Goal: Transaction & Acquisition: Download file/media

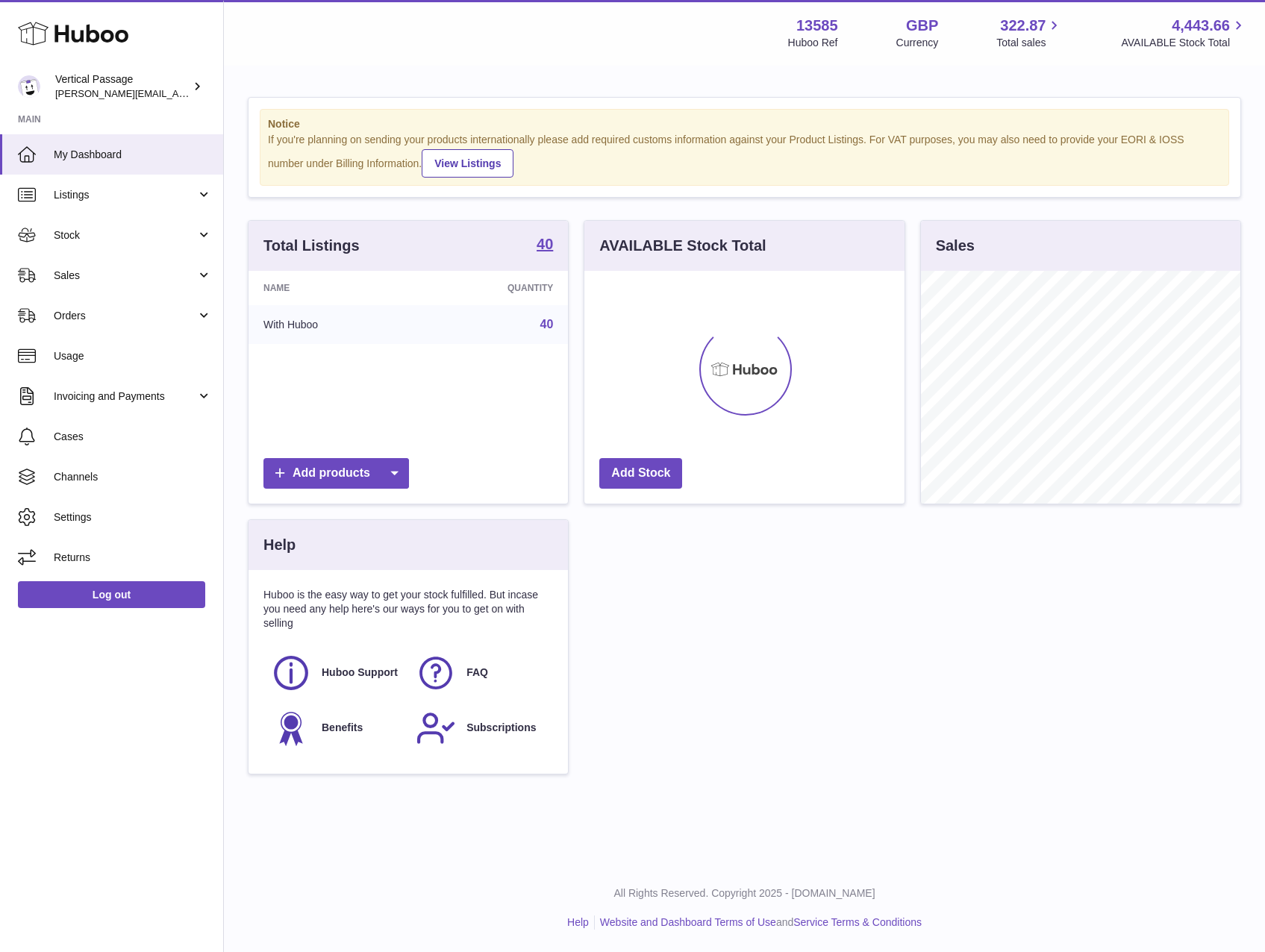
scroll to position [232, 320]
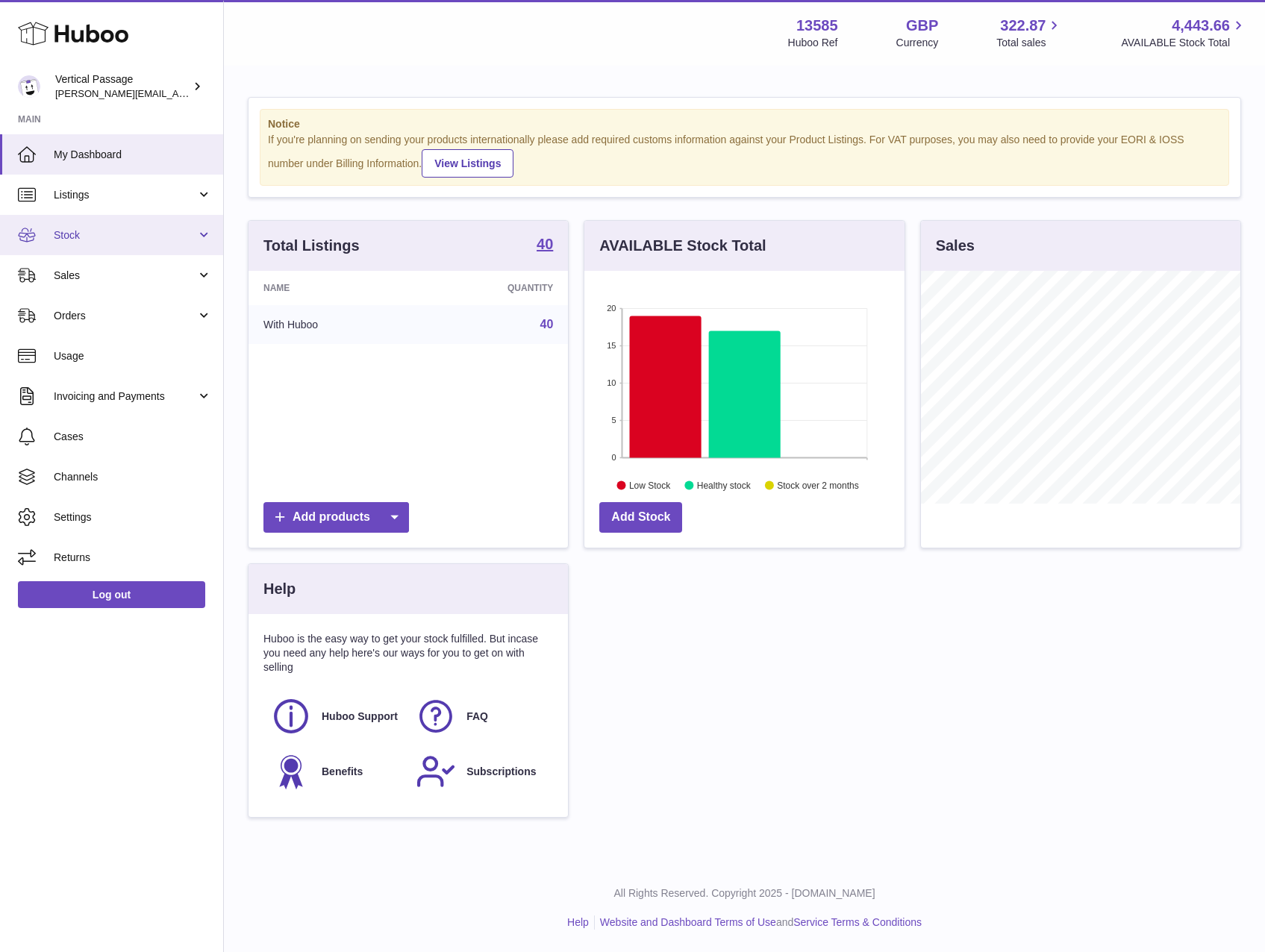
click at [85, 234] on span "Stock" at bounding box center [125, 235] width 143 height 14
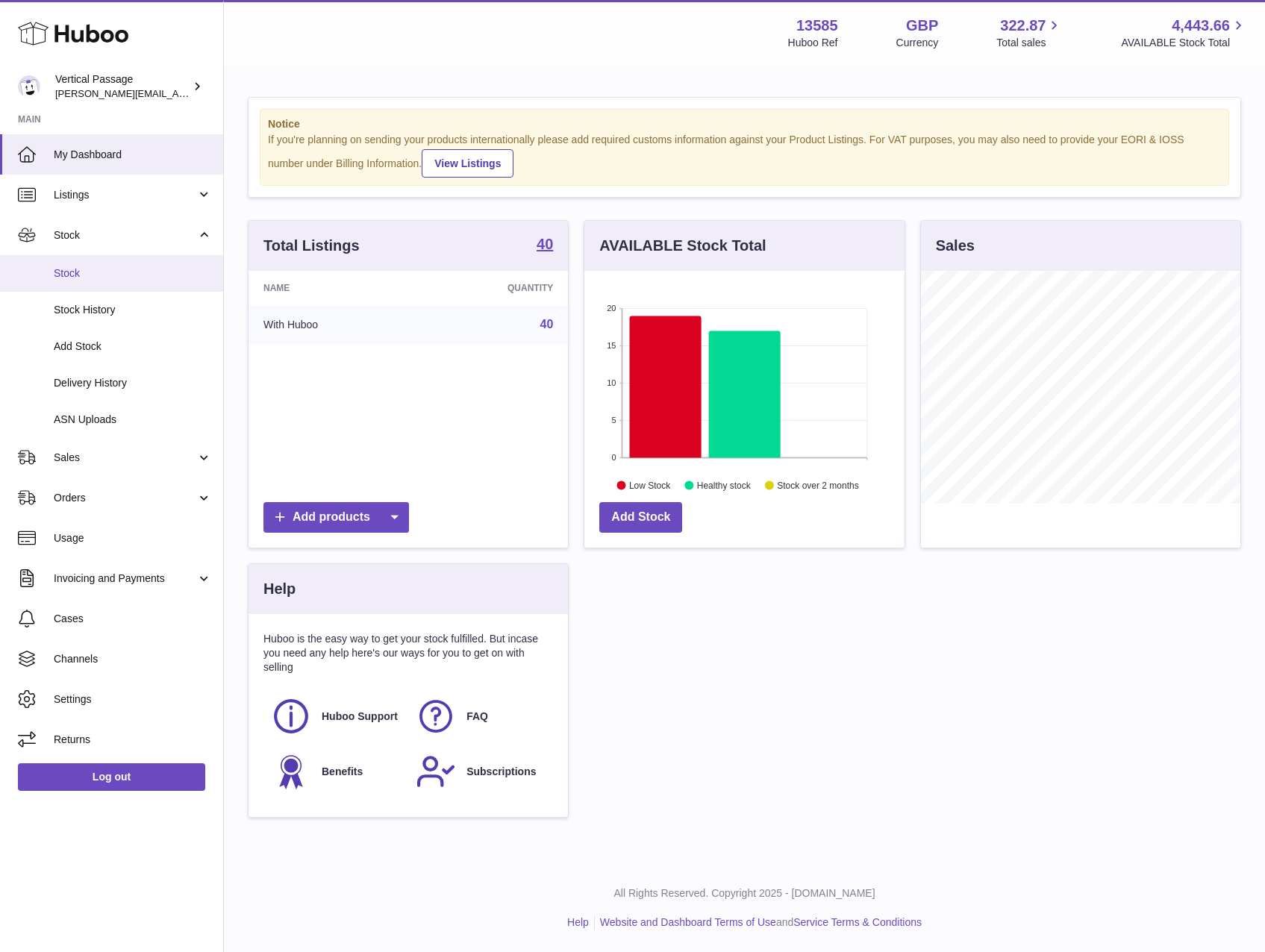
click at [64, 269] on span "Stock" at bounding box center [133, 273] width 159 height 14
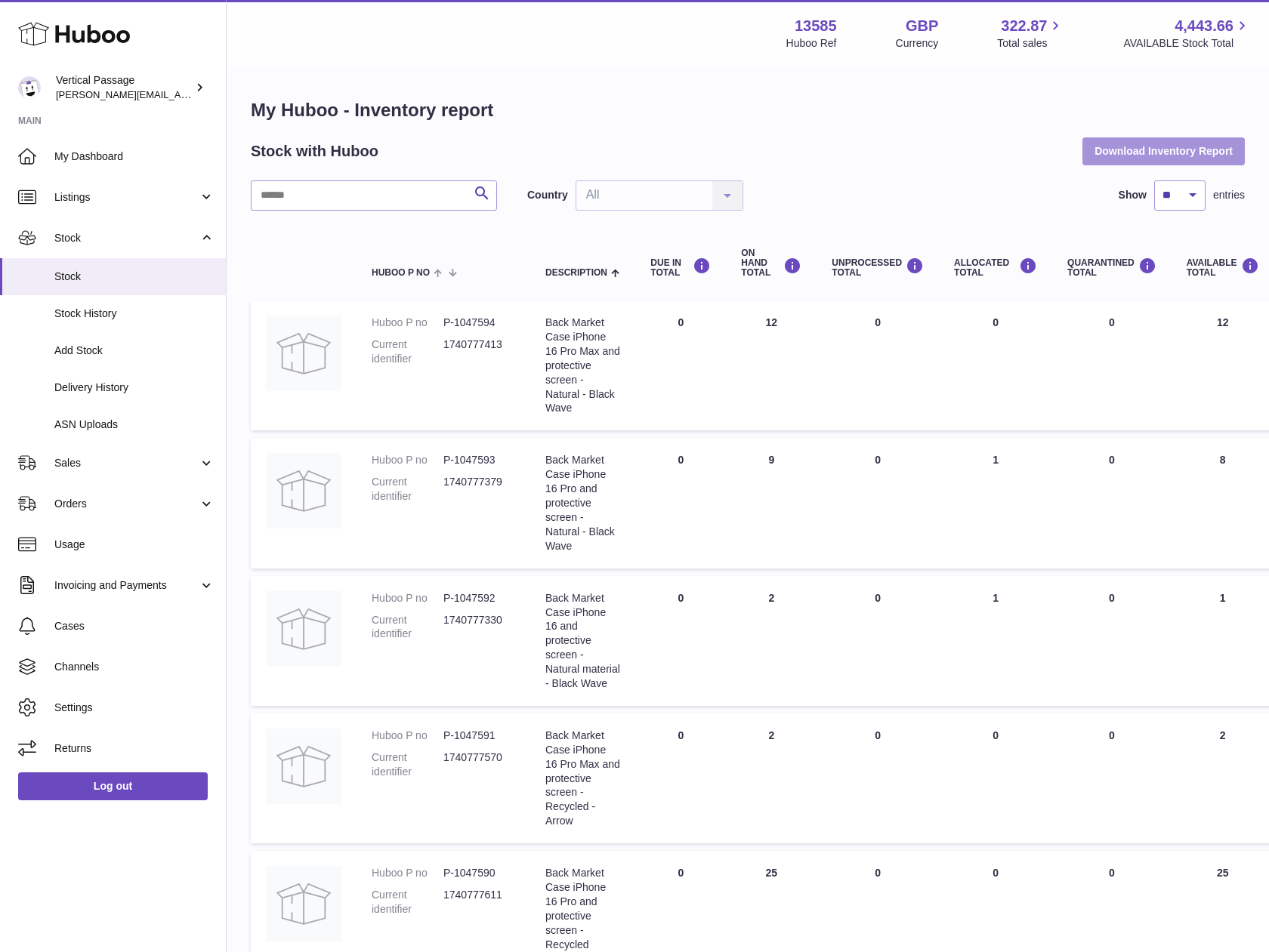
click at [1141, 140] on button "Download Inventory Report" at bounding box center [1164, 151] width 162 height 27
